Goal: Information Seeking & Learning: Learn about a topic

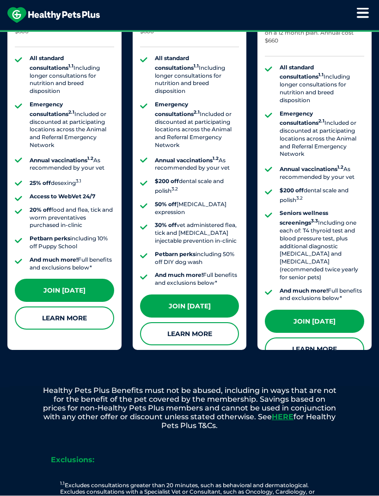
scroll to position [951, 0]
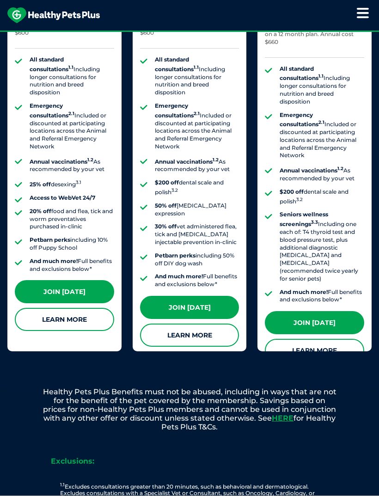
click at [37, 308] on link "Learn More" at bounding box center [64, 319] width 99 height 23
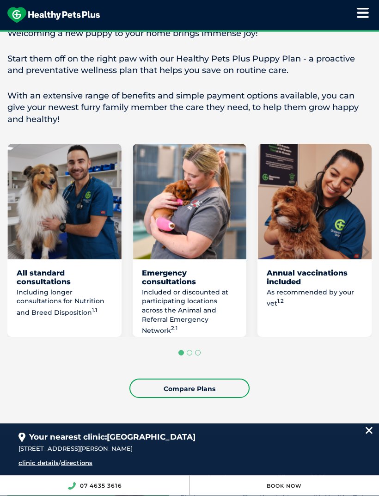
scroll to position [652, 0]
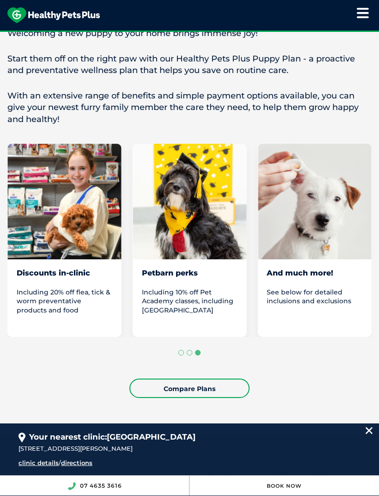
click at [209, 290] on p "Including 10% off Pet Academy classes, including [GEOGRAPHIC_DATA]" at bounding box center [190, 301] width 96 height 27
click at [223, 273] on div "Petbarn perks" at bounding box center [190, 278] width 96 height 18
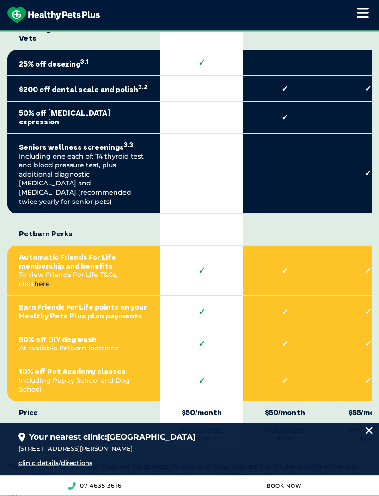
scroll to position [2151, 0]
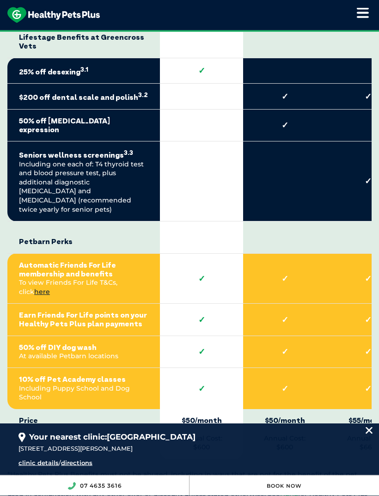
click at [50, 288] on link "here" at bounding box center [42, 292] width 16 height 8
